Goal: Task Accomplishment & Management: Manage account settings

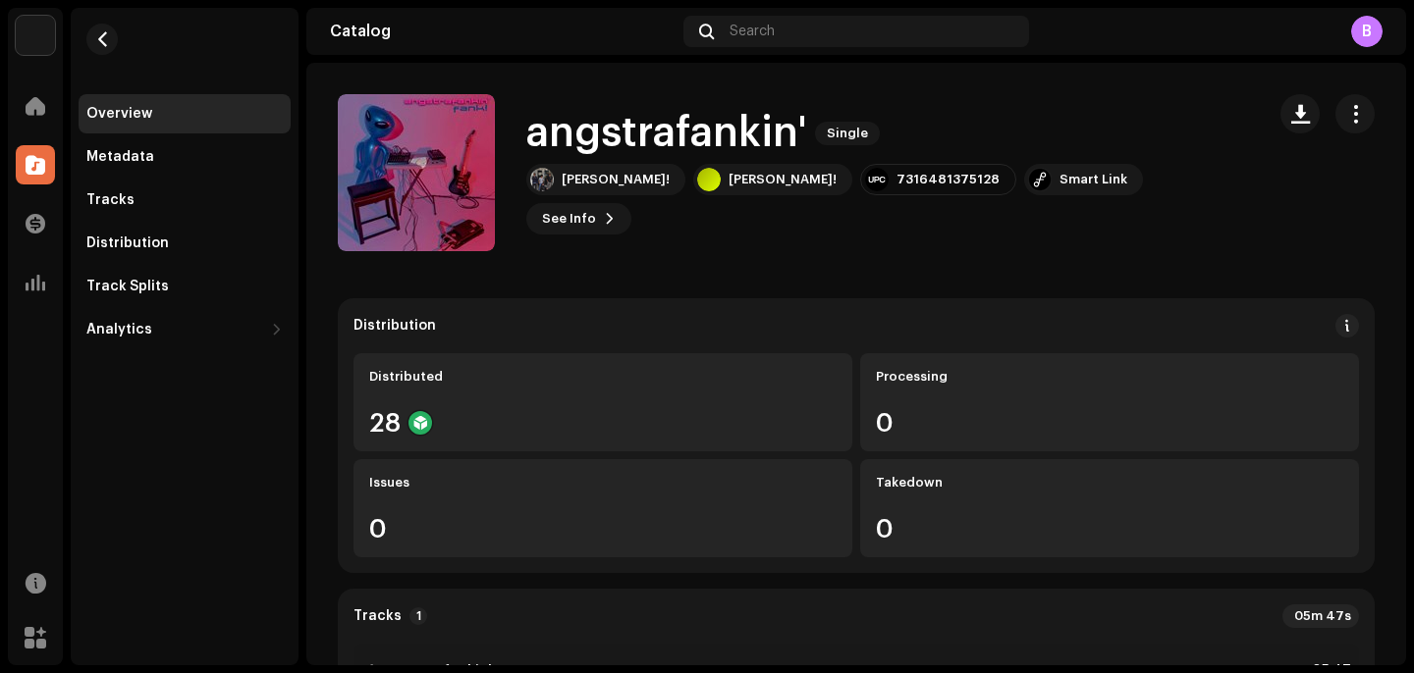
click at [1346, 111] on span "button" at bounding box center [1355, 114] width 19 height 16
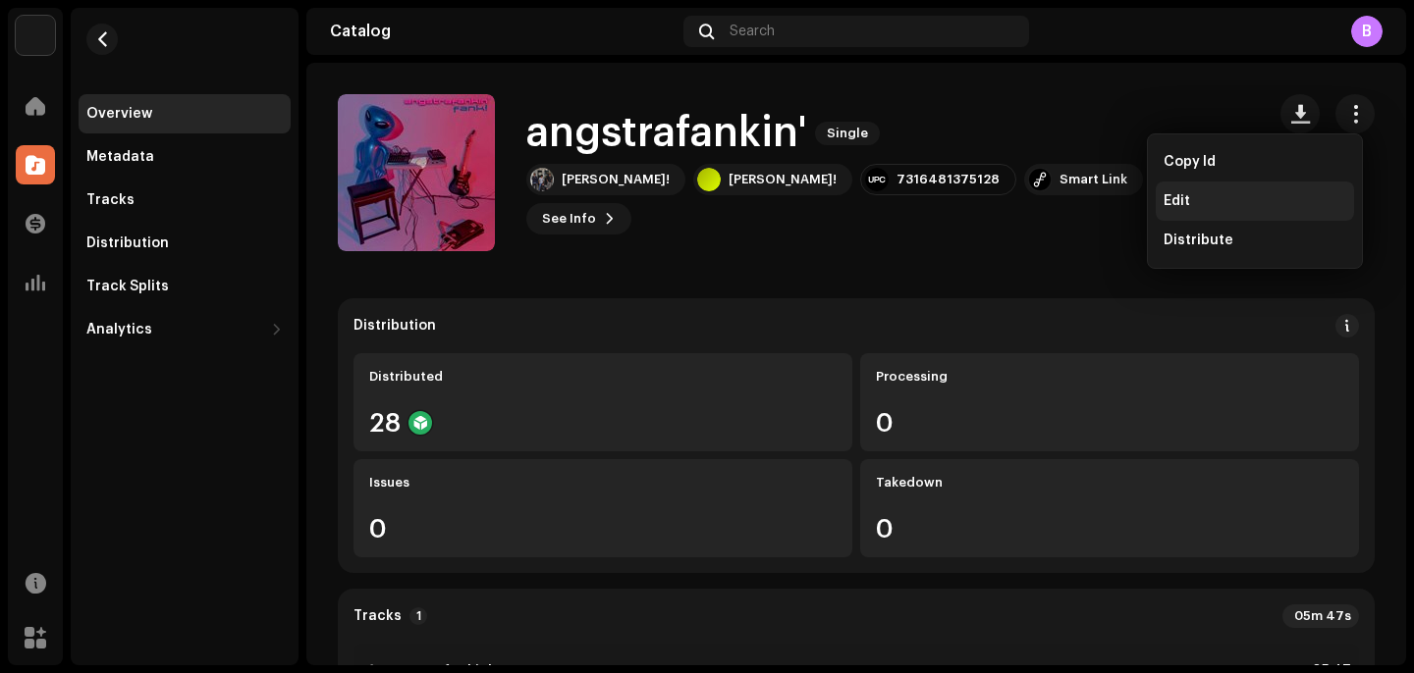
click at [1183, 197] on span "Edit" at bounding box center [1176, 201] width 27 height 16
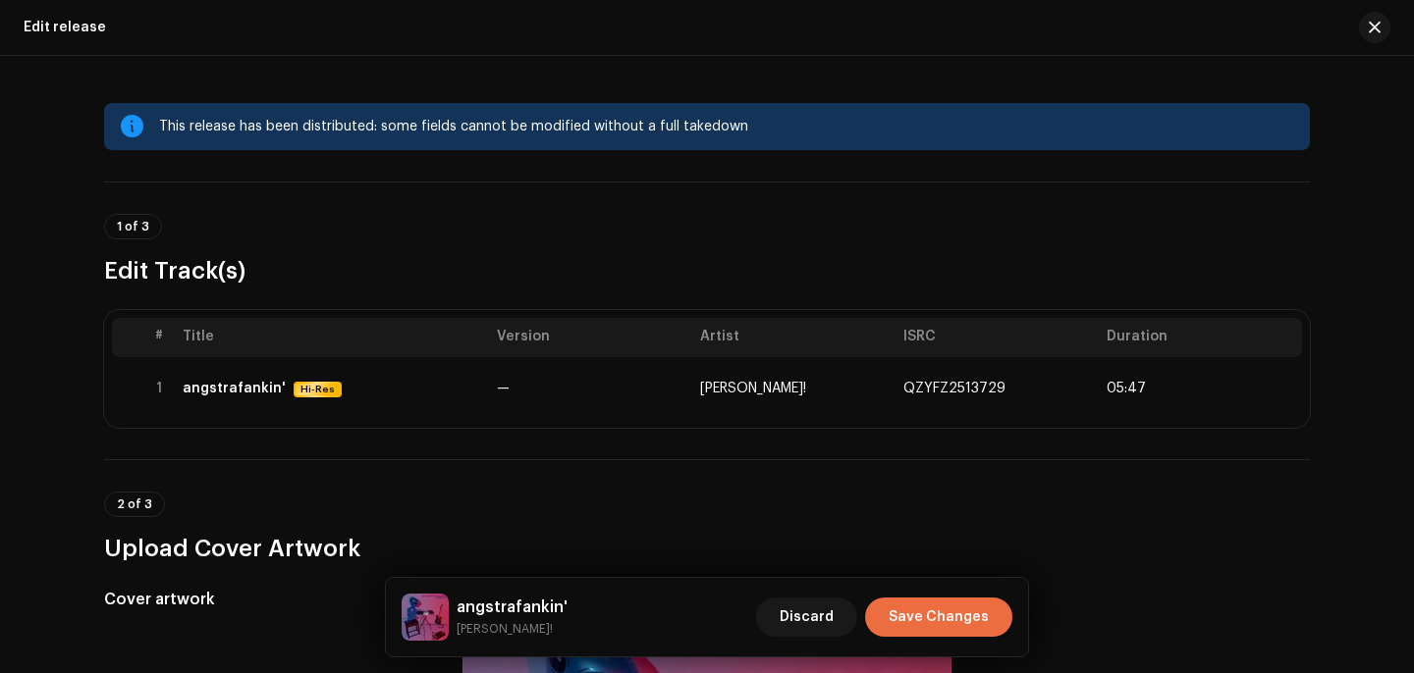
scroll to position [107, 0]
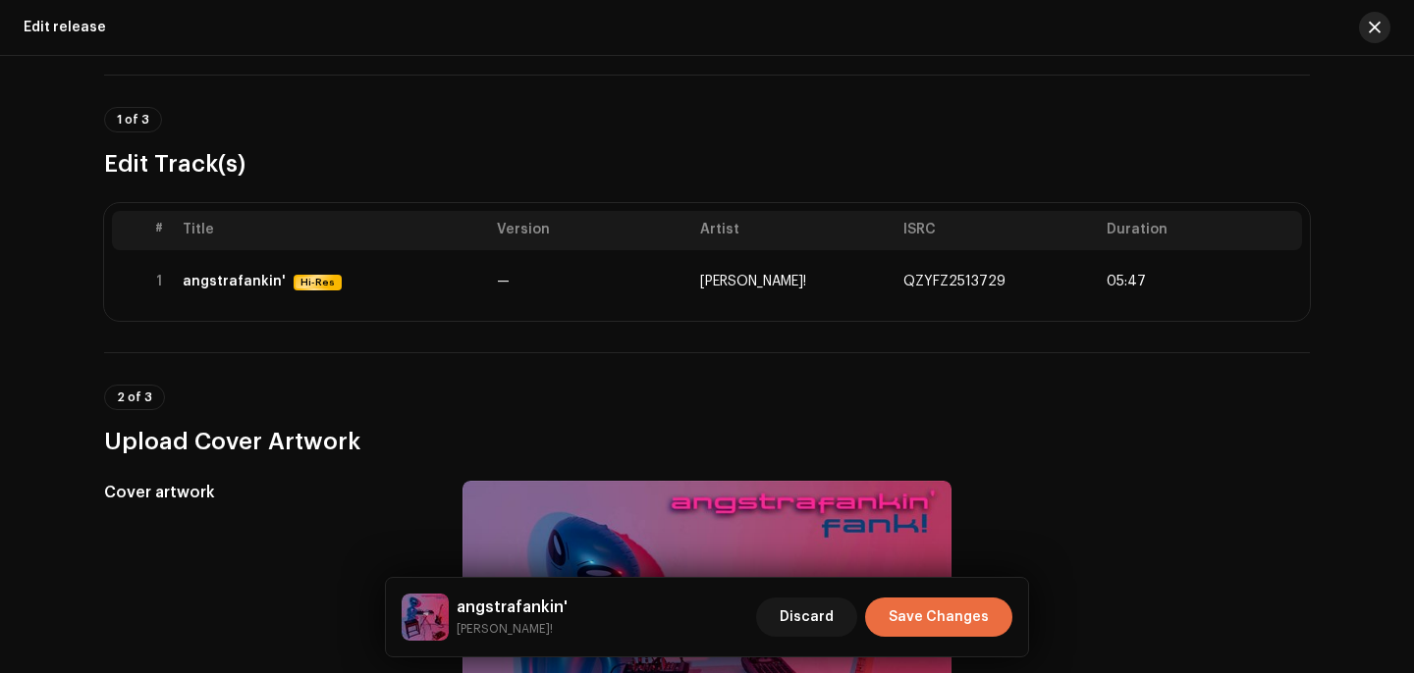
click at [1372, 25] on span "button" at bounding box center [1374, 28] width 12 height 16
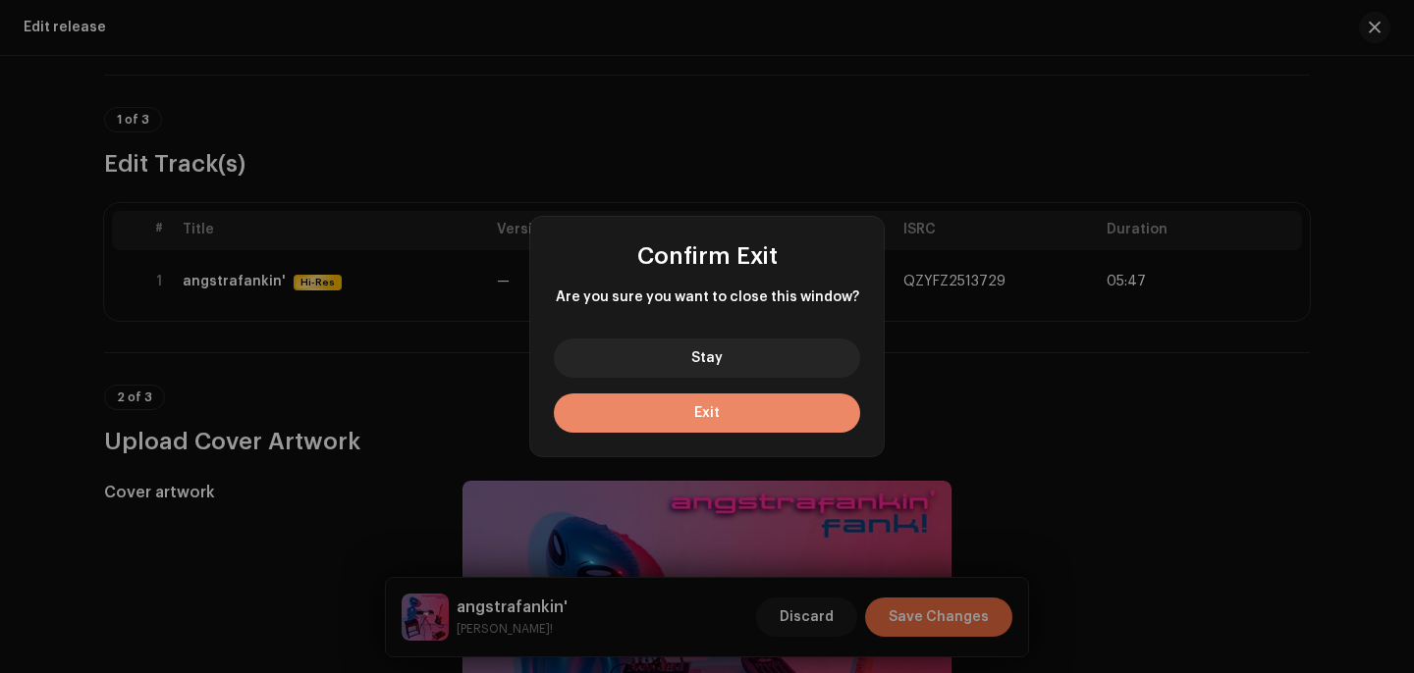
click at [793, 429] on button "Exit" at bounding box center [707, 413] width 306 height 39
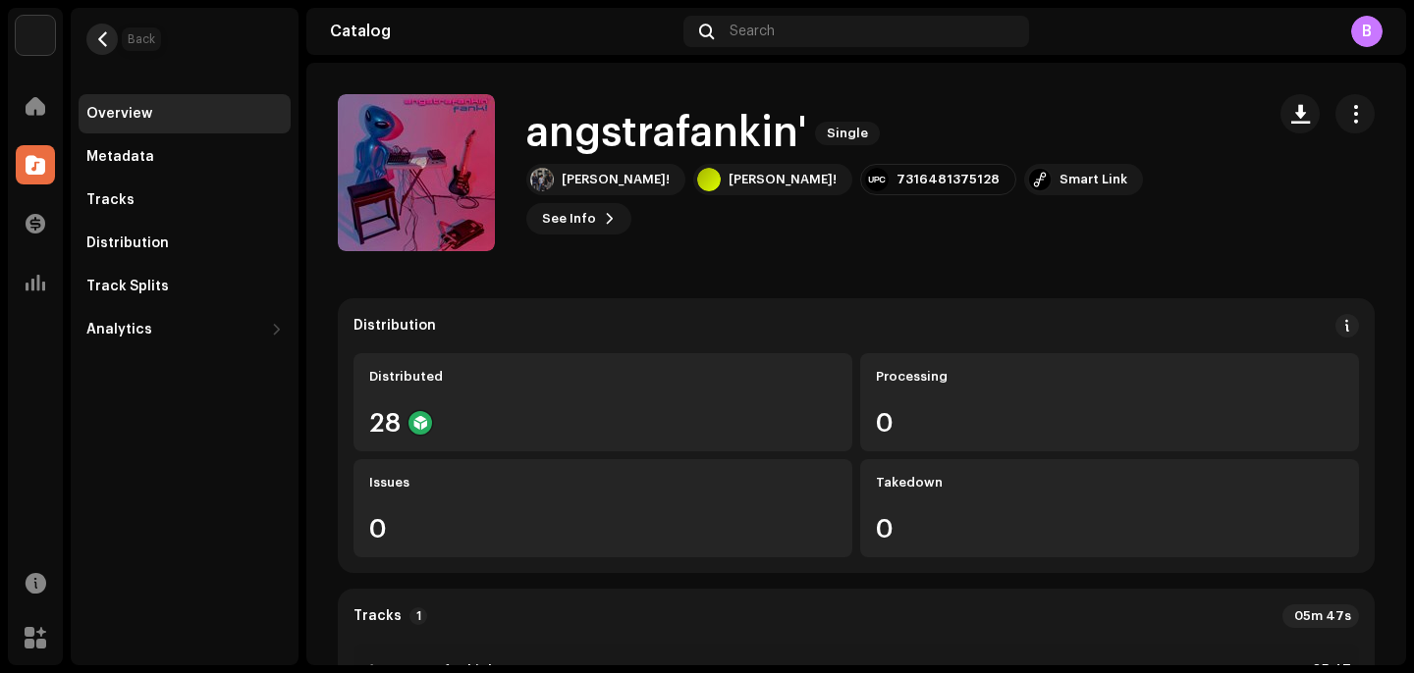
click at [105, 38] on span "button" at bounding box center [102, 39] width 15 height 16
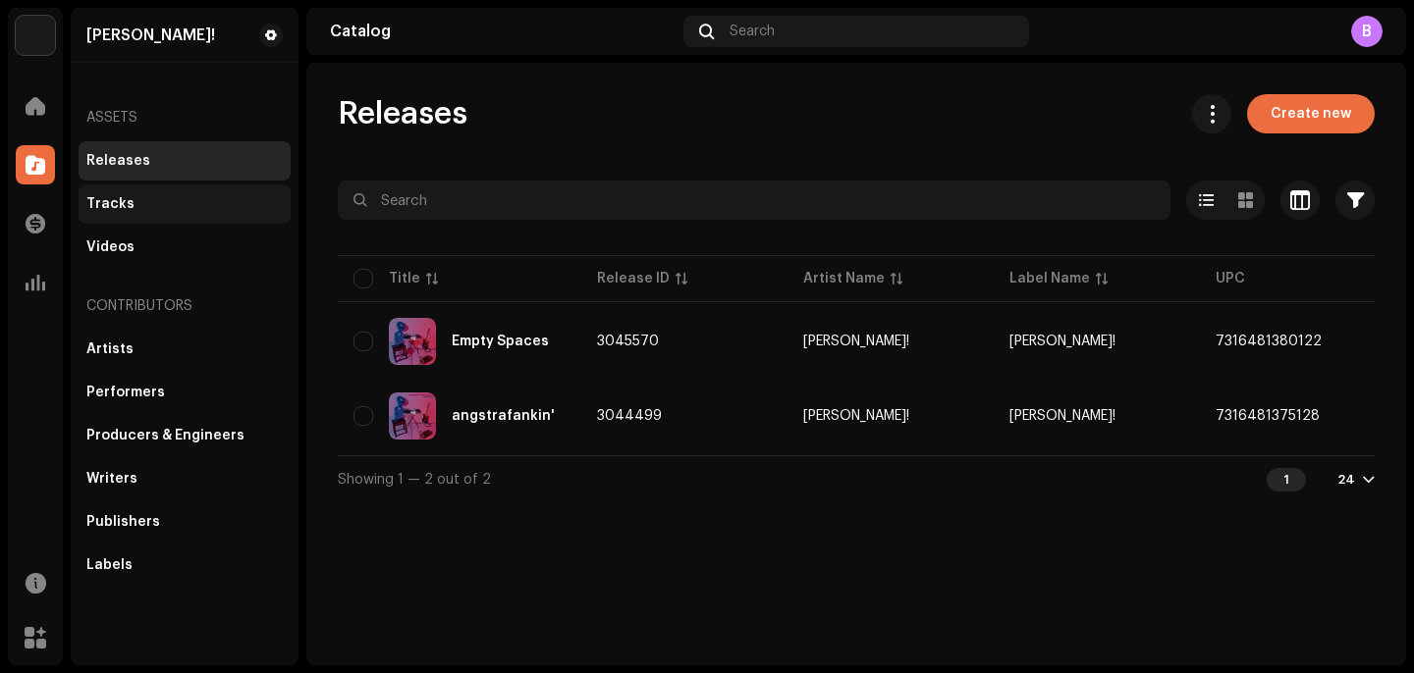
click at [196, 214] on div "Tracks" at bounding box center [185, 204] width 212 height 39
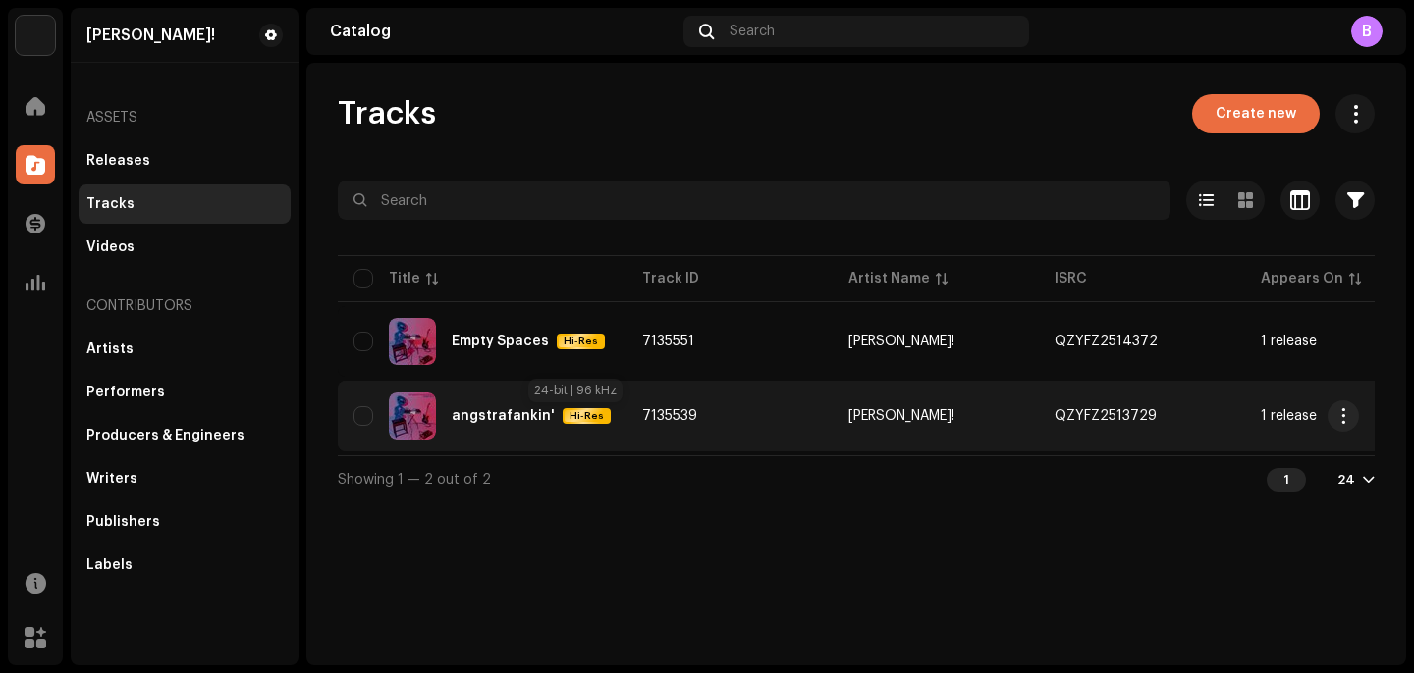
click at [569, 414] on span "Hi-Res" at bounding box center [586, 416] width 44 height 14
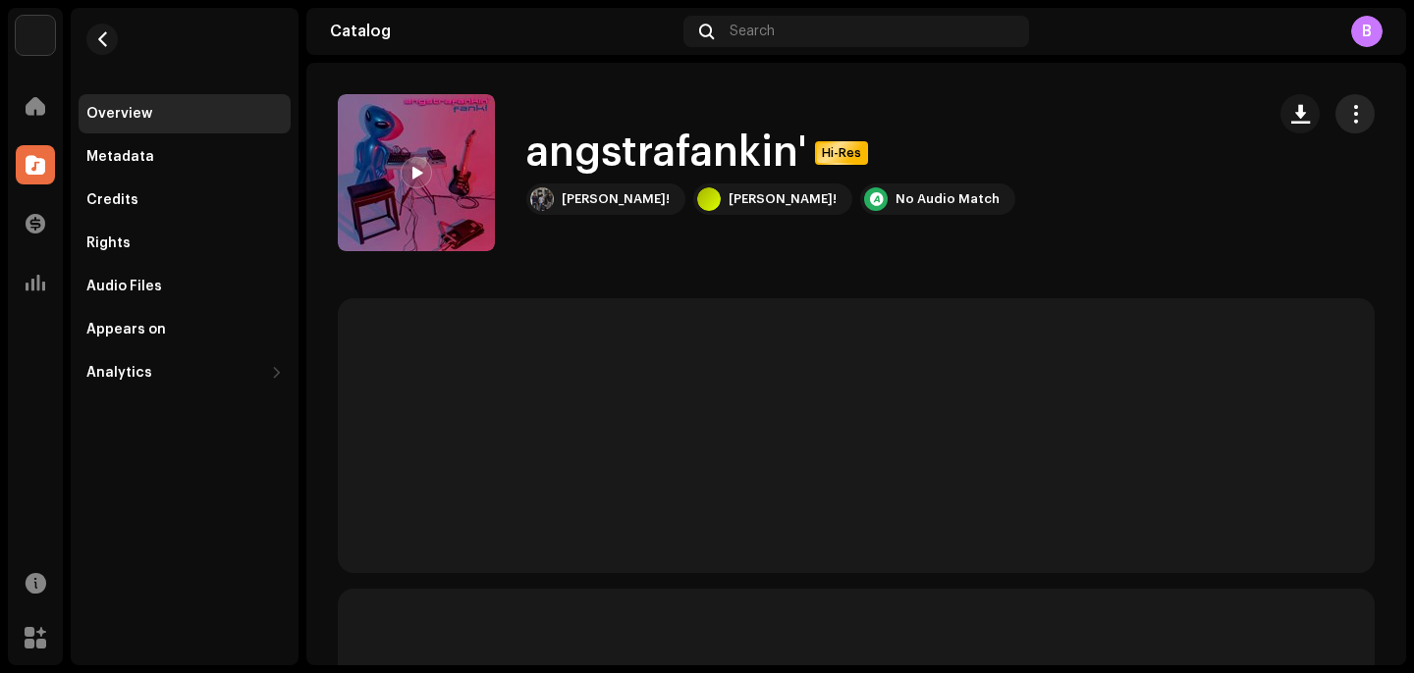
click at [1356, 111] on button "button" at bounding box center [1354, 113] width 39 height 39
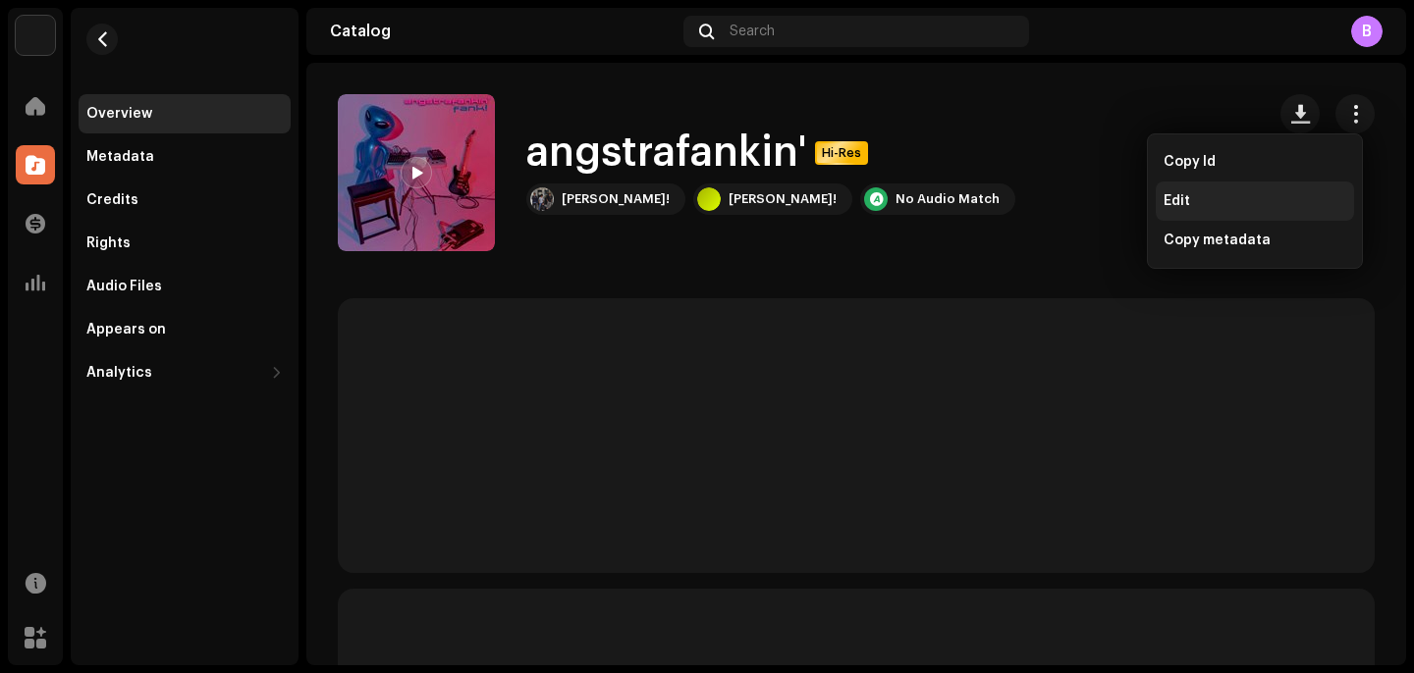
click at [1220, 202] on div "Edit" at bounding box center [1254, 201] width 183 height 16
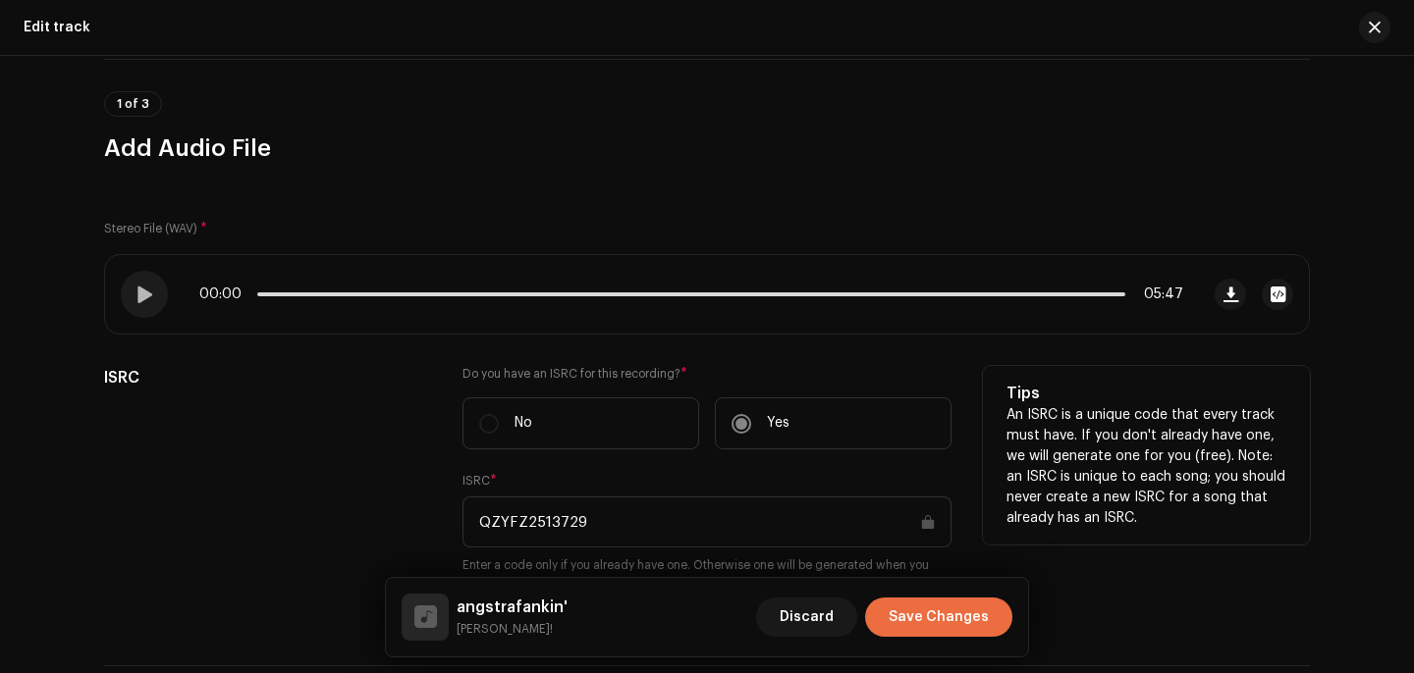
scroll to position [118, 0]
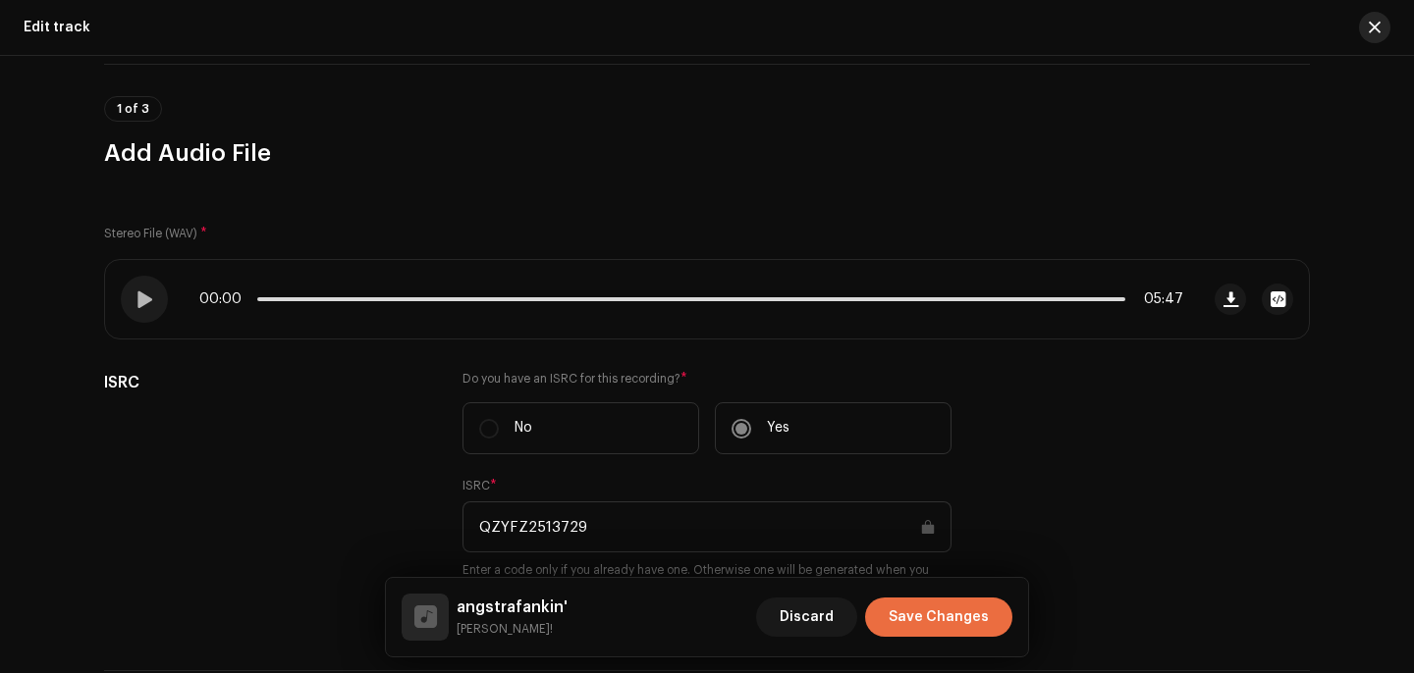
click at [1368, 26] on span "button" at bounding box center [1374, 28] width 12 height 16
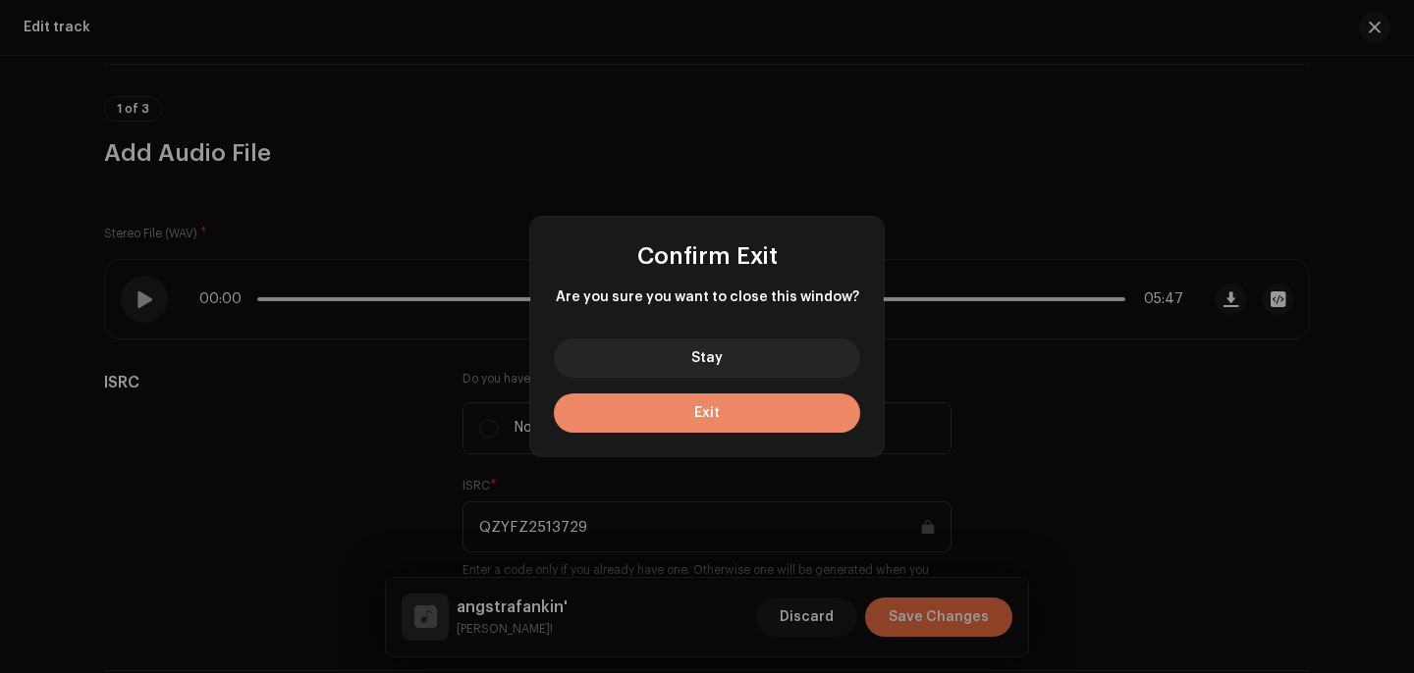
click at [777, 414] on button "Exit" at bounding box center [707, 413] width 306 height 39
